Goal: Transaction & Acquisition: Purchase product/service

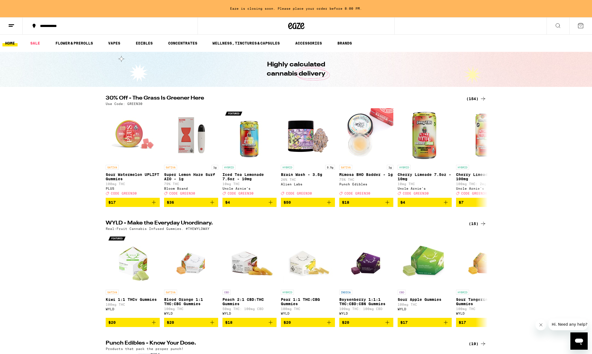
click at [473, 99] on div "(154)" at bounding box center [476, 99] width 20 height 6
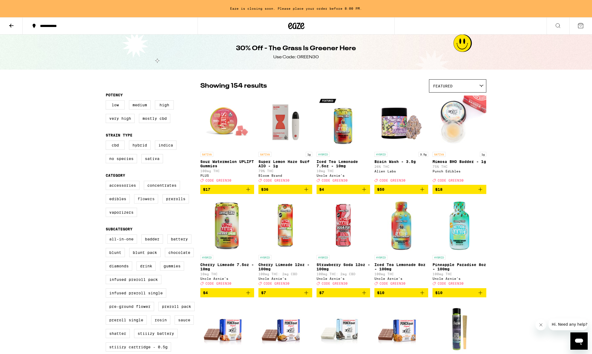
click at [148, 204] on label "Flowers" at bounding box center [146, 198] width 24 height 9
click at [107, 182] on input "Flowers" at bounding box center [107, 182] width 0 height 0
checkbox input "true"
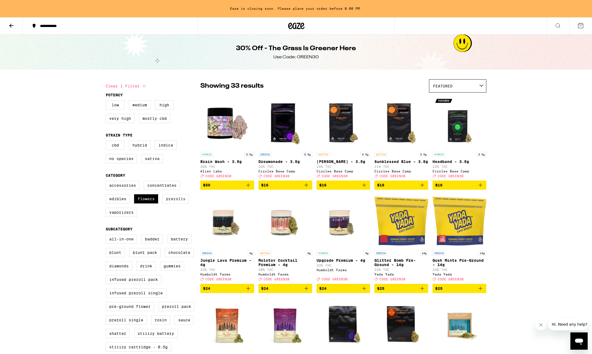
click at [177, 203] on label "Prerolls" at bounding box center [175, 198] width 26 height 9
click at [107, 182] on input "Prerolls" at bounding box center [107, 182] width 0 height 0
checkbox input "true"
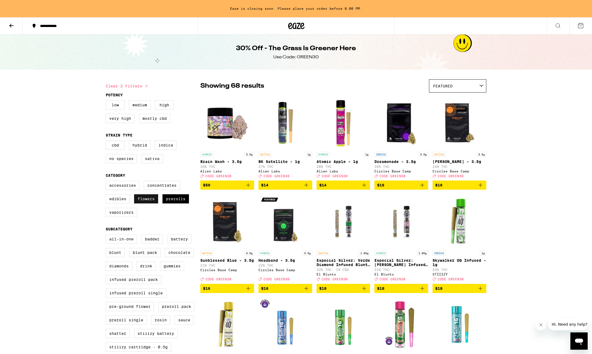
click at [155, 203] on label "Flowers" at bounding box center [146, 198] width 24 height 9
click at [107, 182] on input "Flowers" at bounding box center [107, 182] width 0 height 0
checkbox input "false"
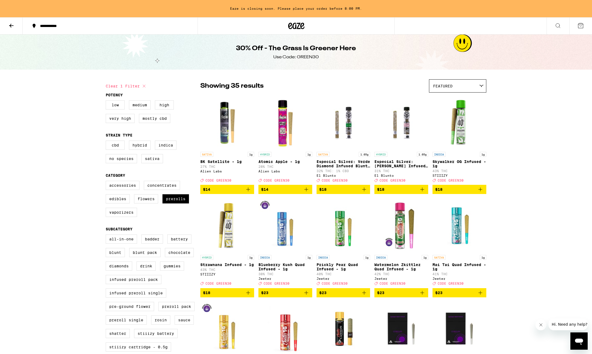
click at [10, 25] on icon at bounding box center [11, 25] width 6 height 6
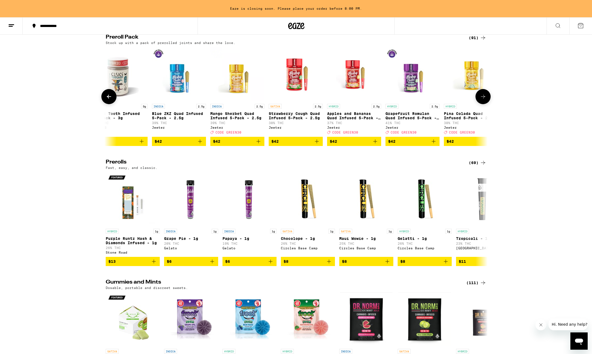
scroll to position [0, 3863]
